Goal: Task Accomplishment & Management: Complete application form

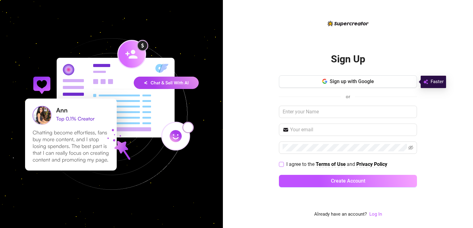
click at [284, 165] on span "I agree to the Terms of Use and Privacy Policy" at bounding box center [337, 165] width 106 height 8
click at [283, 165] on input "I agree to the Terms of Use and Privacy Policy" at bounding box center [281, 164] width 4 height 4
checkbox input "true"
click at [336, 80] on span "Sign up with Google" at bounding box center [351, 82] width 44 height 6
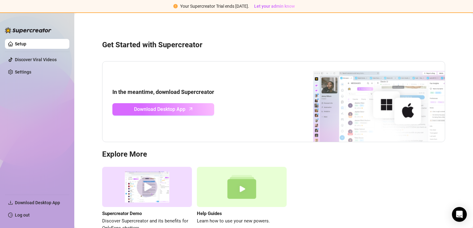
click at [178, 107] on span "Download Desktop App" at bounding box center [159, 109] width 51 height 8
